Goal: Task Accomplishment & Management: Use online tool/utility

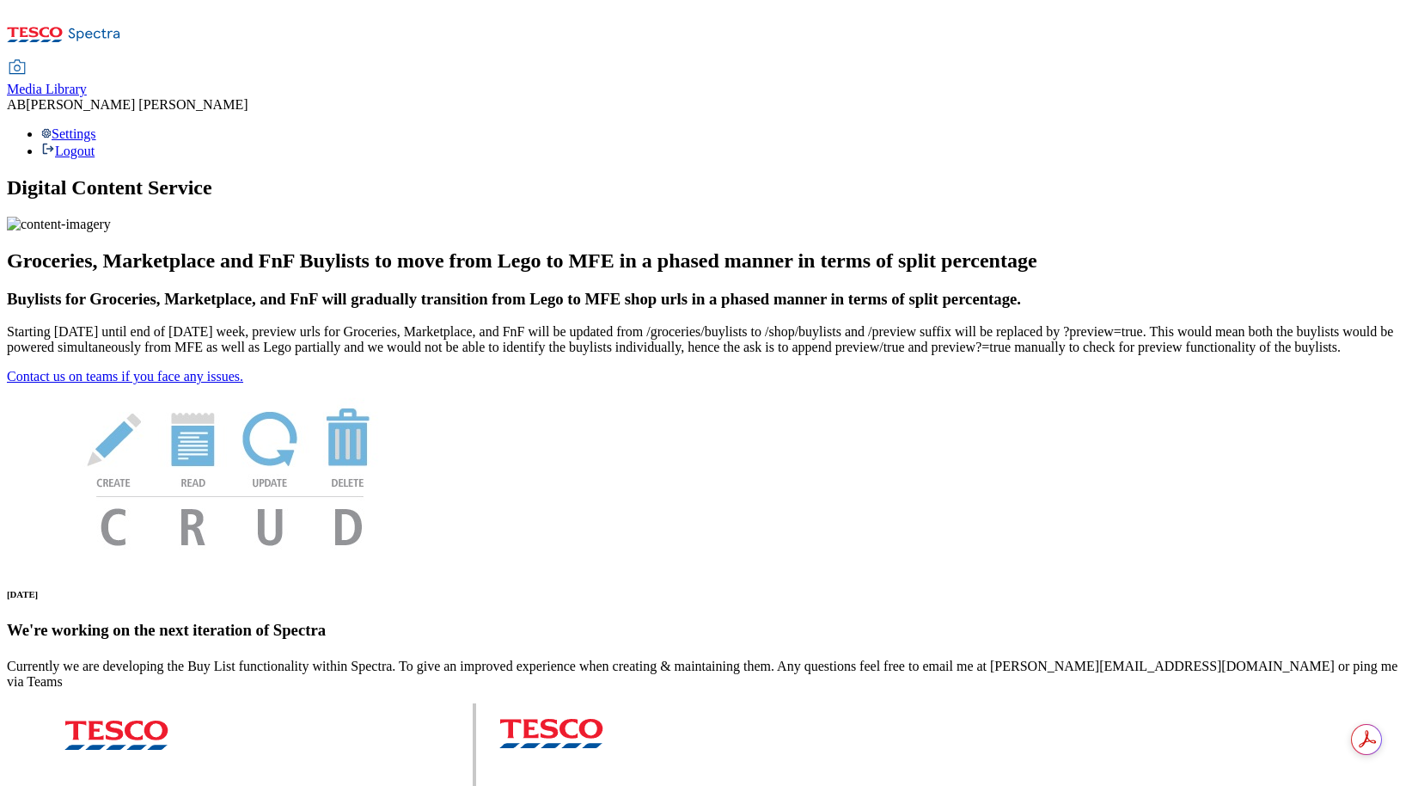
click at [87, 82] on div "Media Library" at bounding box center [47, 89] width 80 height 15
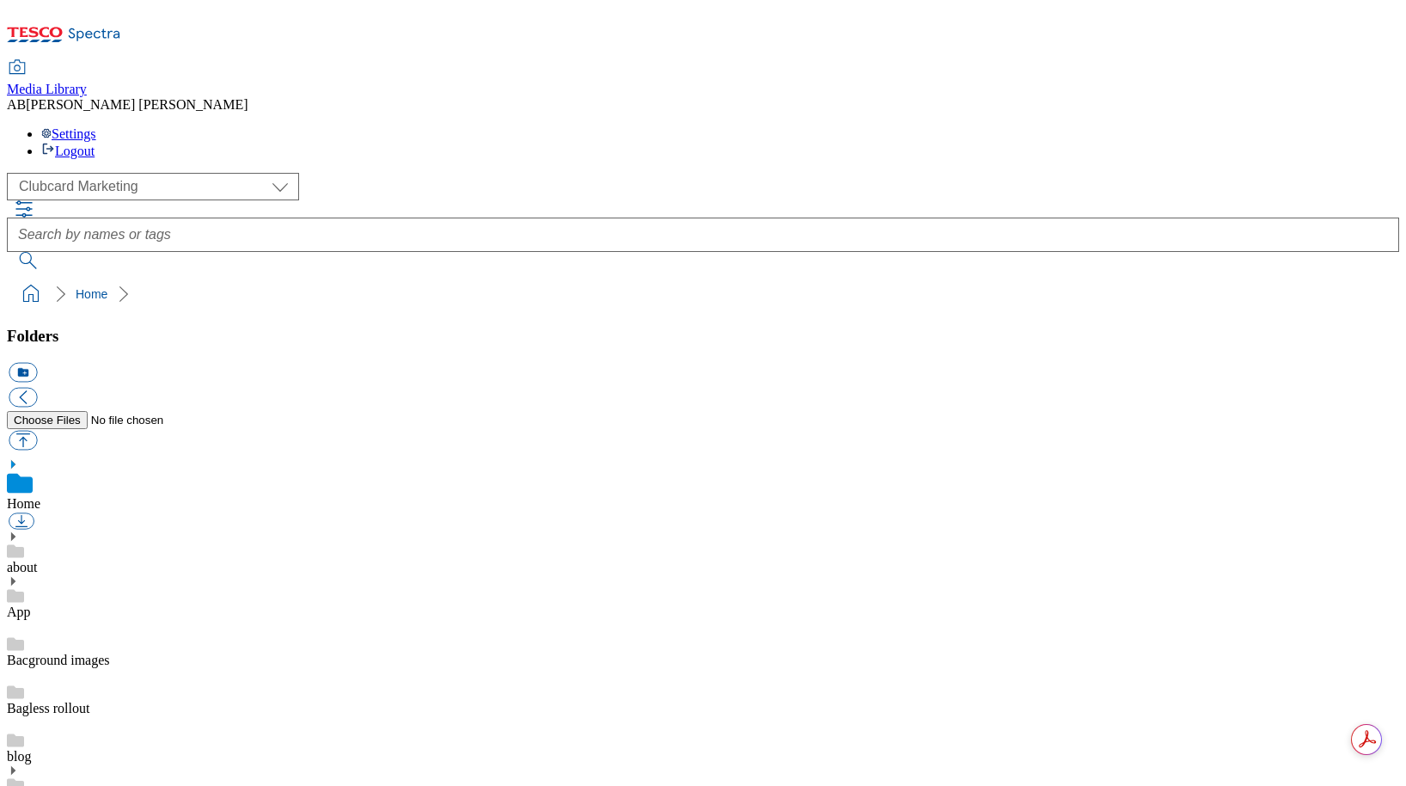
scroll to position [3, 0]
click at [112, 173] on select "Clubcard Marketing Dotcom UK GHS Marketing UK GHS Product UK GHS ROI" at bounding box center [153, 187] width 292 height 28
select select "flare-ghs-mktg"
click at [12, 173] on select "Clubcard Marketing Dotcom UK GHS Marketing UK GHS Product UK GHS ROI" at bounding box center [153, 187] width 292 height 28
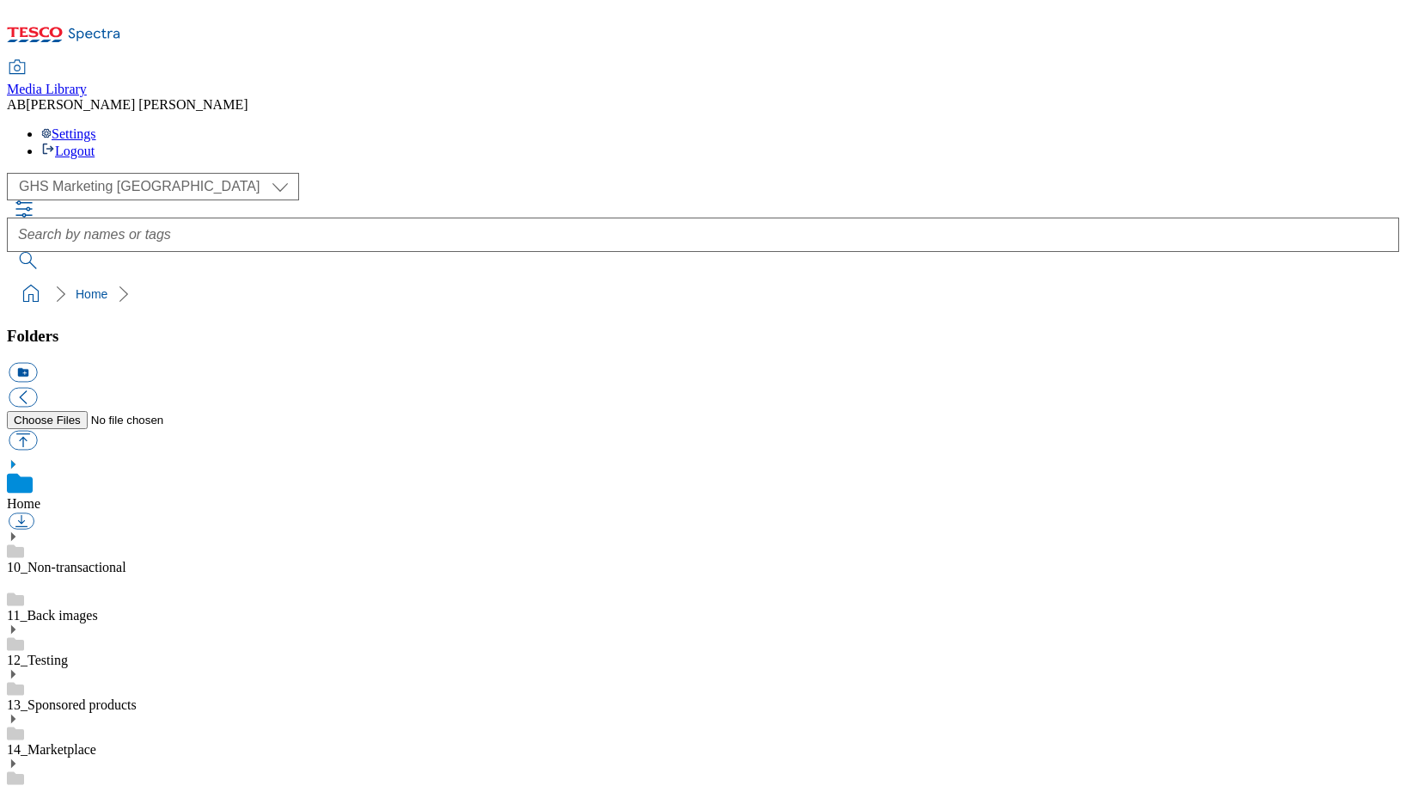
scroll to position [3453, 0]
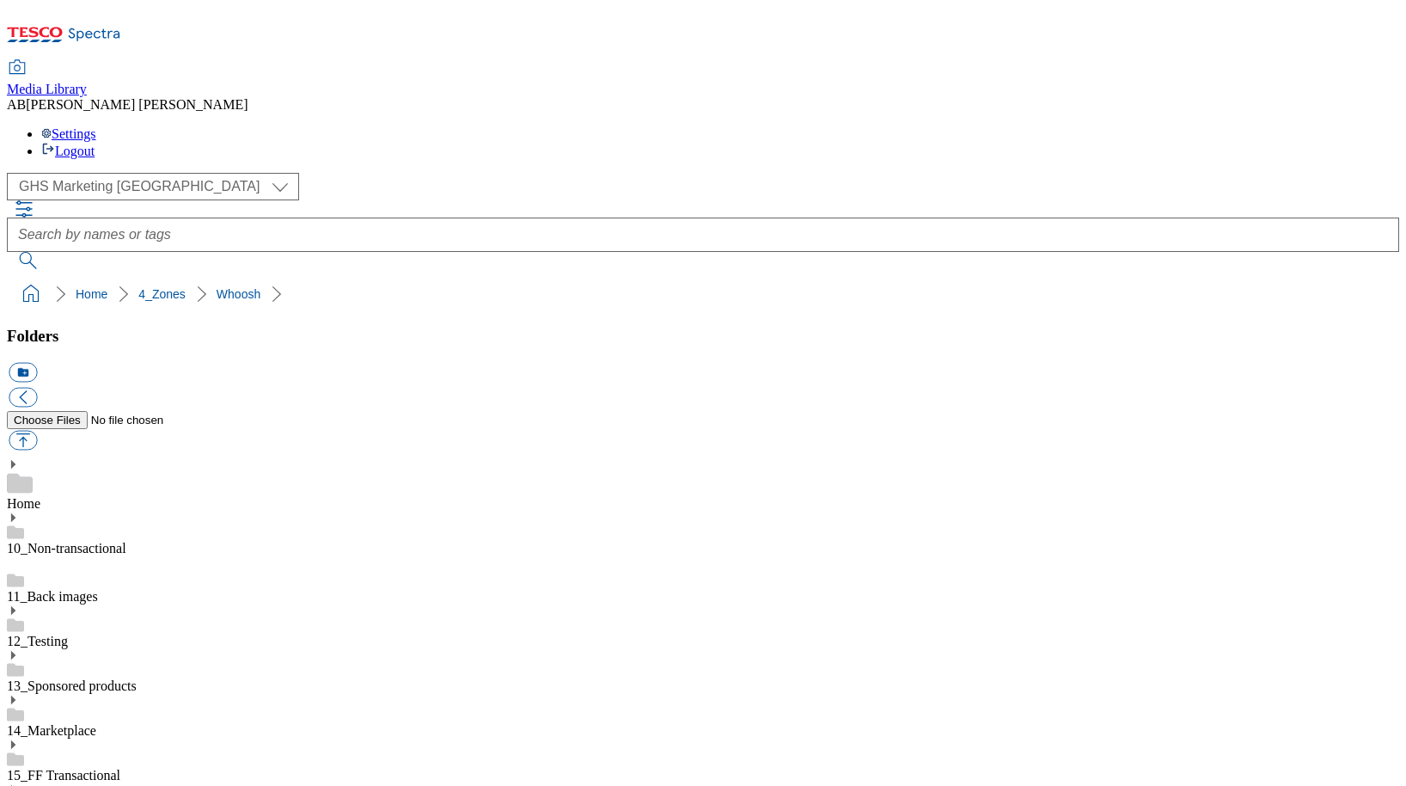
click at [37, 363] on button "icon_new_folder" at bounding box center [23, 373] width 28 height 20
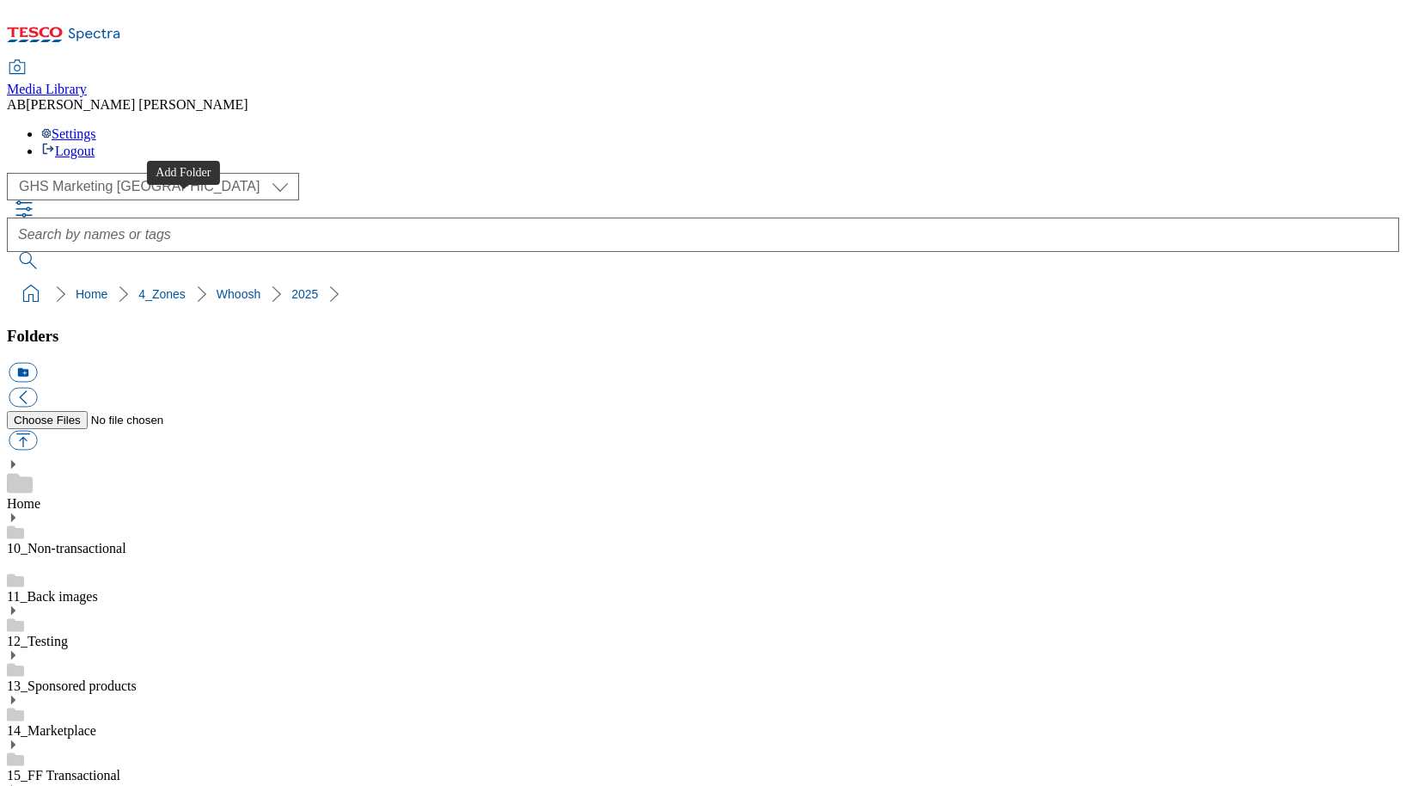
scroll to position [3594, 0]
type input "3325"
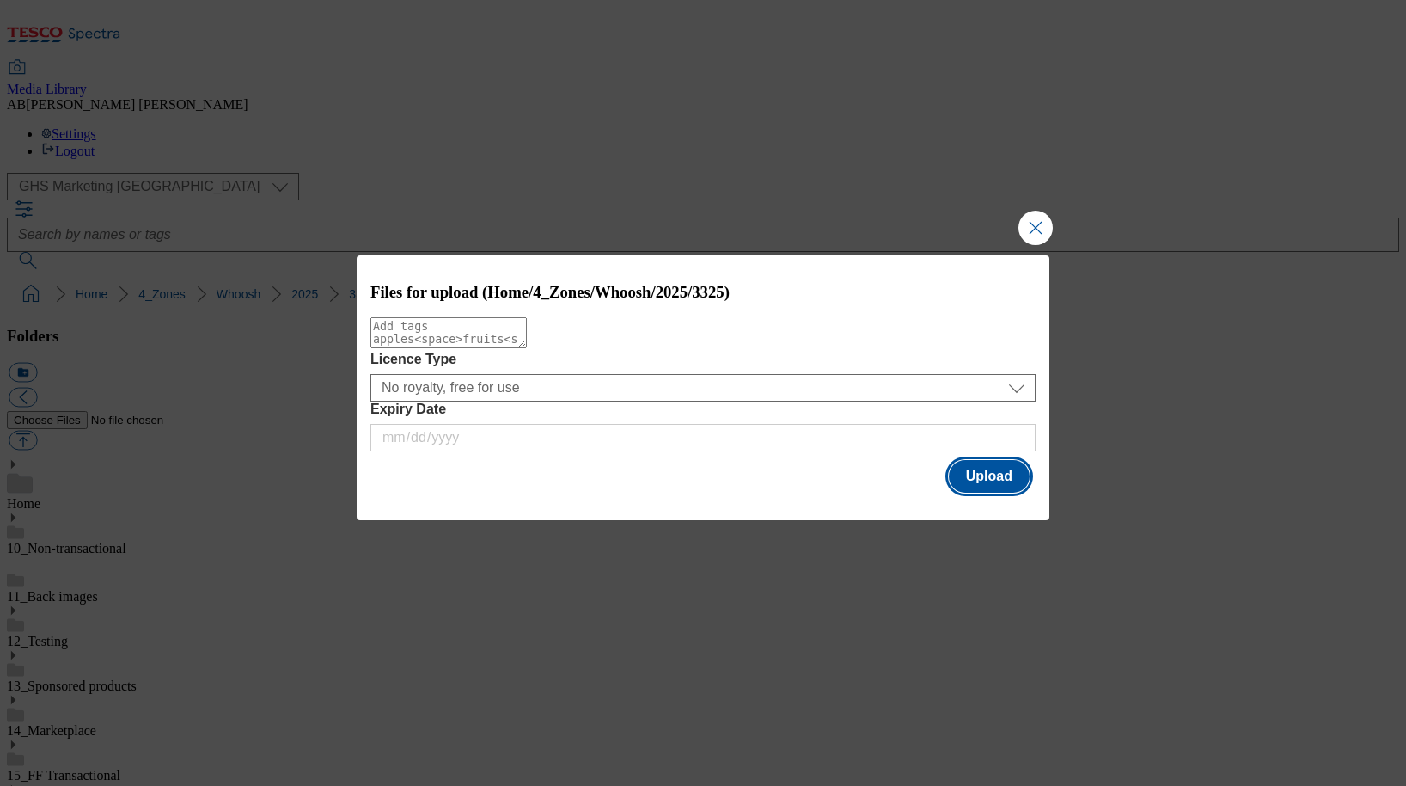
click at [1011, 493] on button "Upload" at bounding box center [989, 476] width 81 height 33
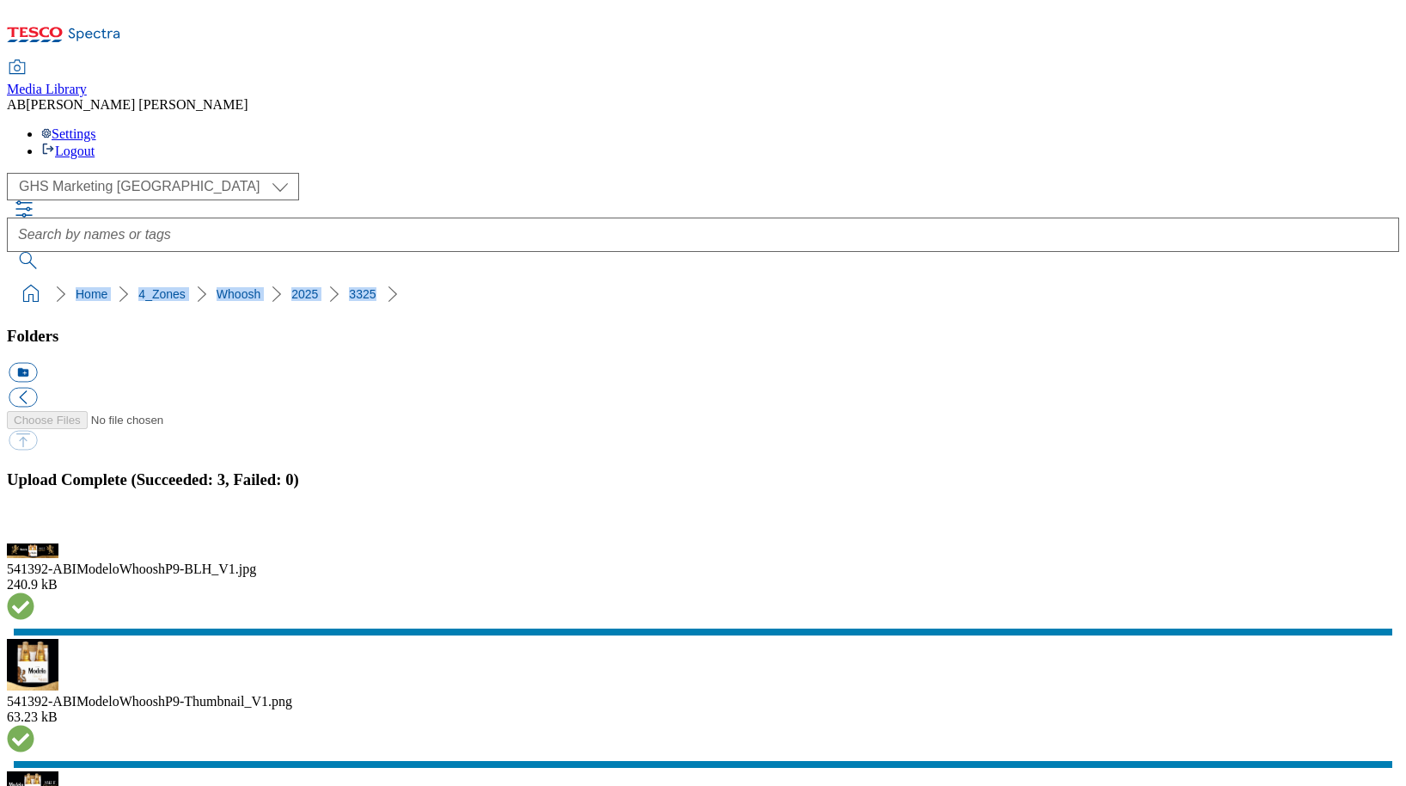
drag, startPoint x: 365, startPoint y: 163, endPoint x: 6, endPoint y: 161, distance: 359.3
click at [7, 278] on nav "Home 4_Zones Whoosh 2025 3325" at bounding box center [703, 294] width 1392 height 33
copy ol "Home 4_Zones Whoosh 2025 3325"
